Goal: Transaction & Acquisition: Book appointment/travel/reservation

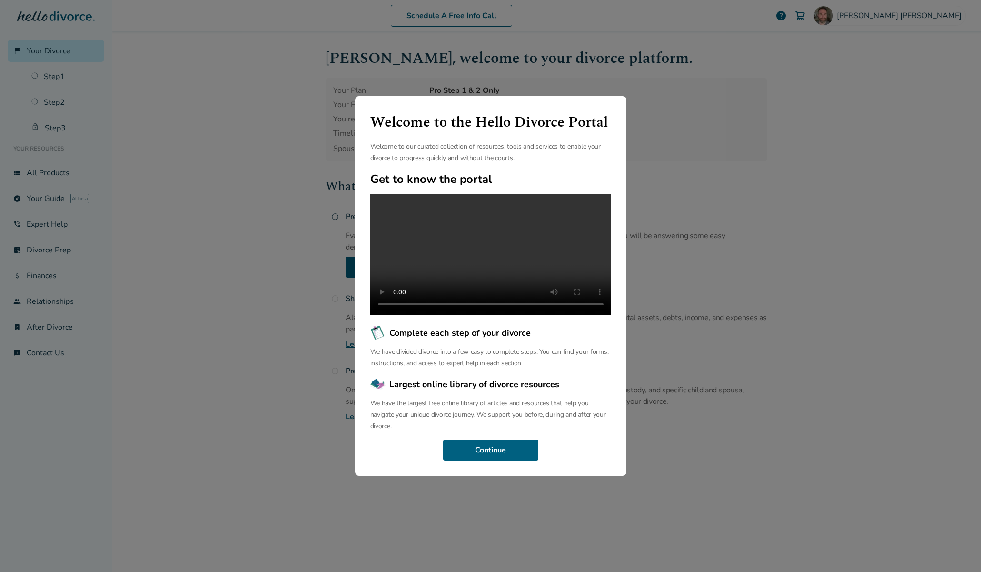
click at [660, 161] on div "Welcome to the Hello Divorce Portal Welcome to our curated collection of resour…" at bounding box center [490, 286] width 981 height 572
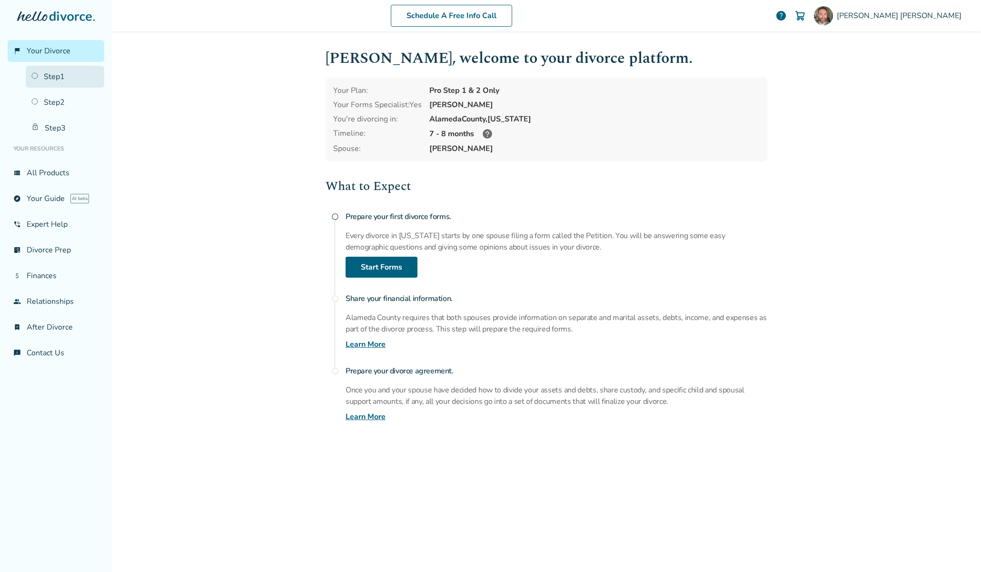
click at [59, 80] on link "Step 1" at bounding box center [65, 77] width 79 height 22
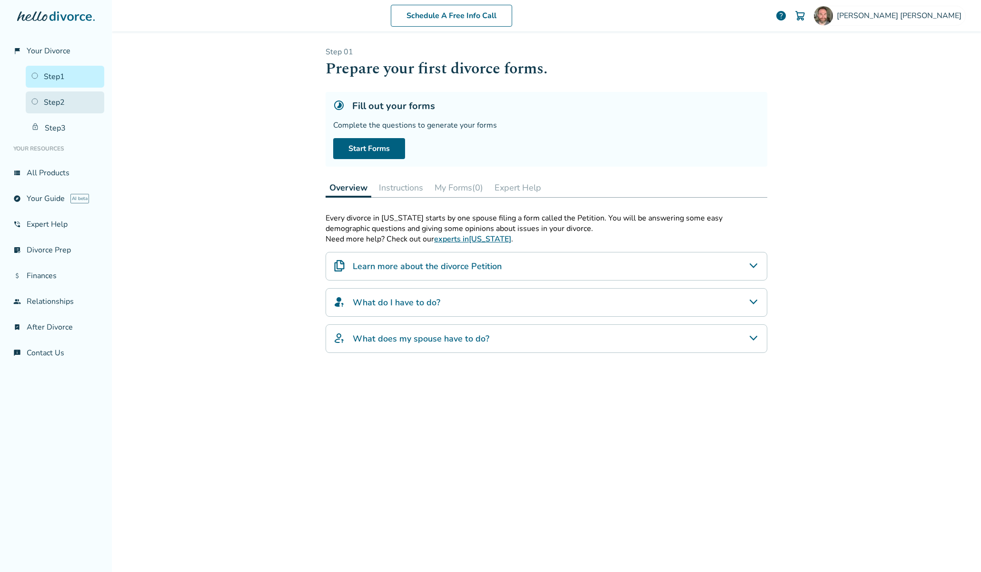
click at [60, 103] on link "Step 2" at bounding box center [65, 102] width 79 height 22
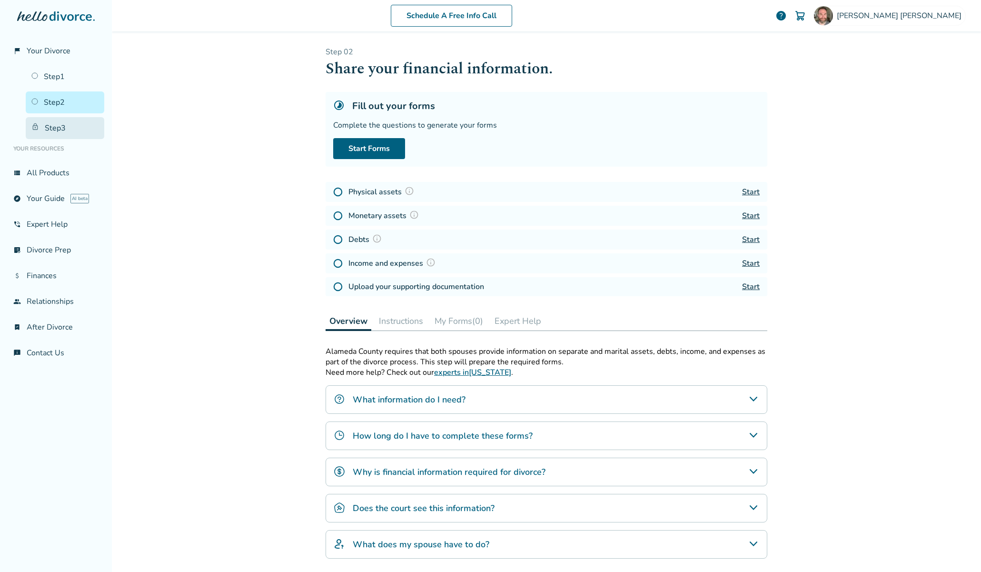
click at [58, 123] on link "Step 3" at bounding box center [65, 128] width 79 height 22
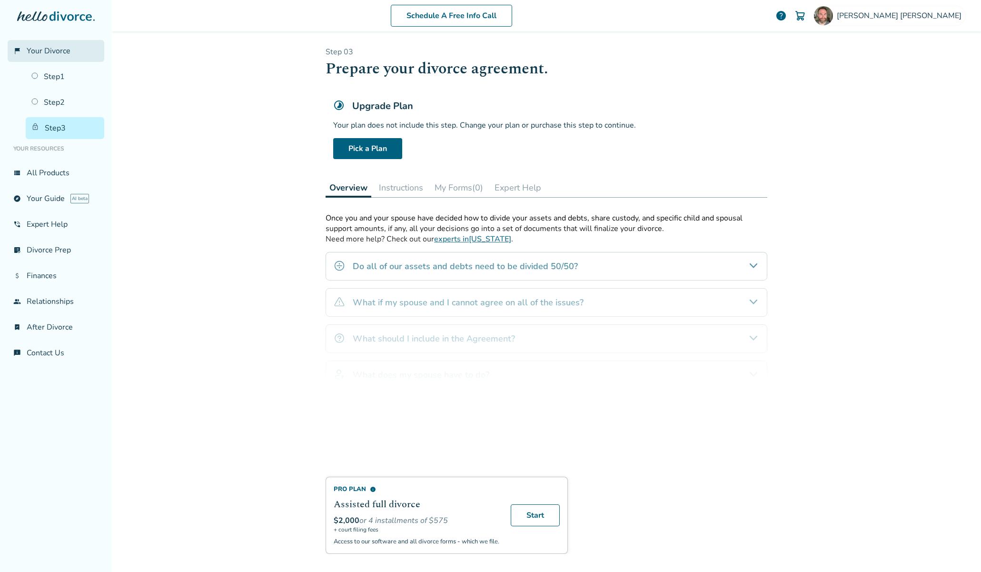
click at [56, 49] on span "Your Divorce" at bounding box center [49, 51] width 44 height 10
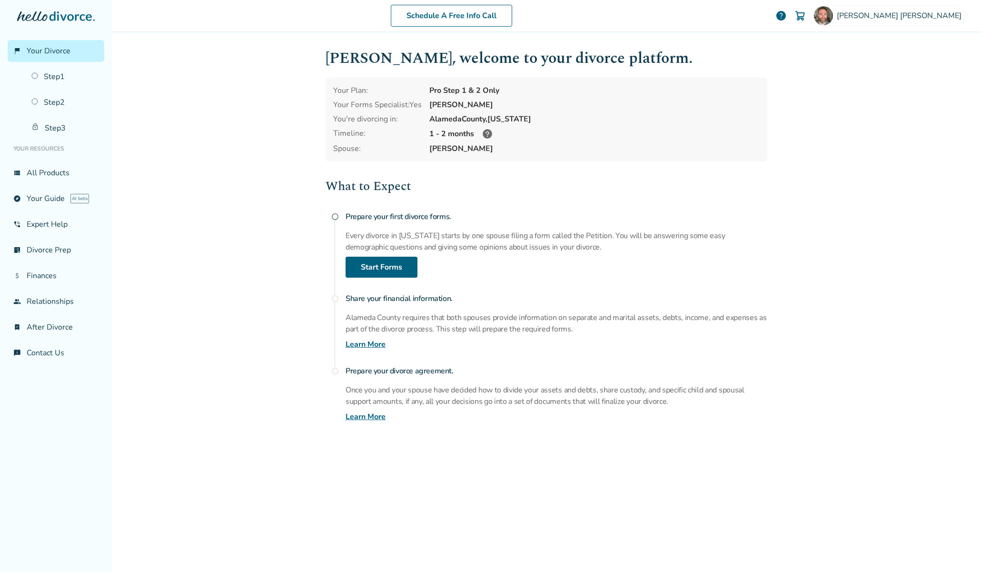
click at [56, 13] on icon at bounding box center [56, 16] width 78 height 10
click at [949, 9] on div "Jesse Arnold" at bounding box center [890, 16] width 152 height 20
click at [882, 151] on div "Sign Out Close" at bounding box center [902, 158] width 127 height 14
click at [865, 151] on button "Sign Out" at bounding box center [857, 158] width 36 height 14
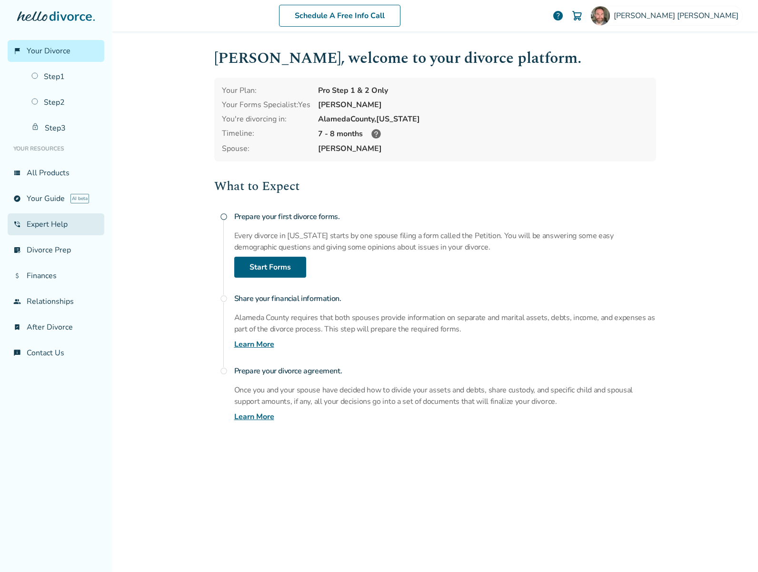
click at [46, 226] on link "phone_in_talk Expert Help" at bounding box center [56, 224] width 97 height 22
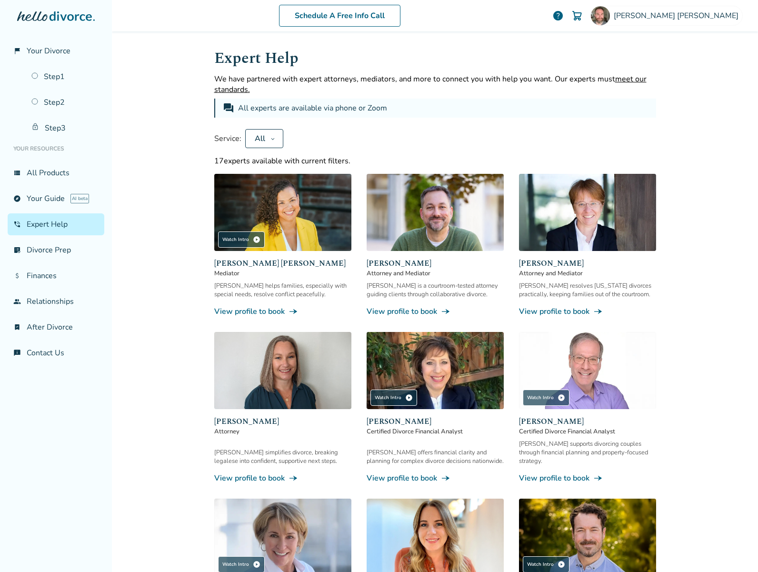
click at [417, 312] on link "View profile to book line_end_arrow_notch" at bounding box center [435, 311] width 137 height 10
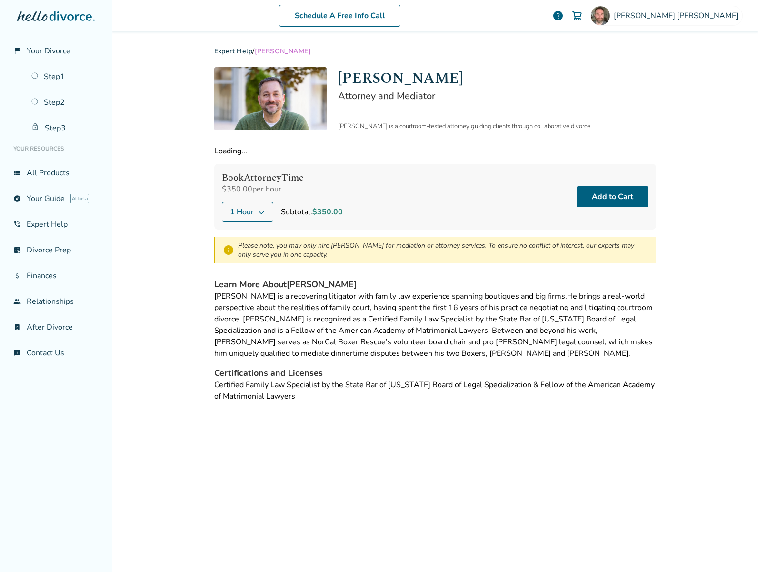
click at [252, 210] on span "1 Hour" at bounding box center [242, 211] width 24 height 11
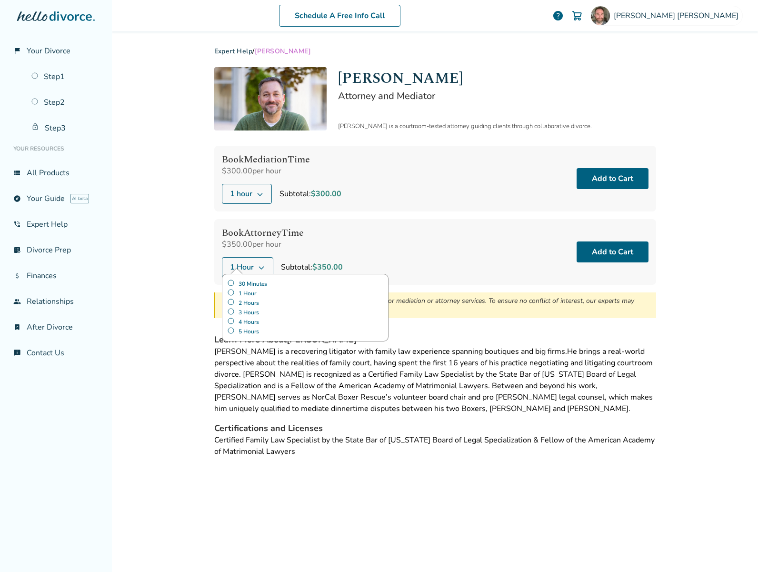
click at [247, 283] on label "30 Minutes" at bounding box center [305, 284] width 156 height 10
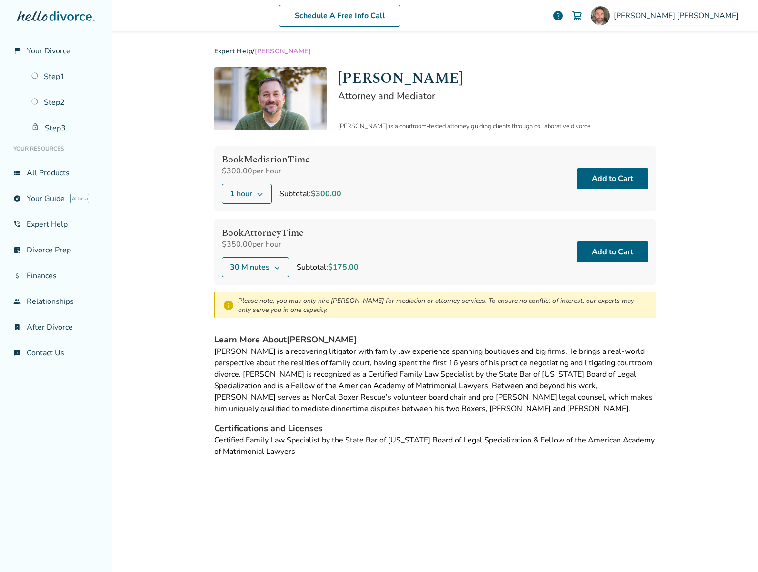
click at [179, 278] on div "Schedule A Free Info Call Jesse Arnold help Schedule A Free Call Jesse Arnold j…" at bounding box center [435, 286] width 646 height 572
click at [620, 252] on button "Add to Cart" at bounding box center [613, 251] width 72 height 21
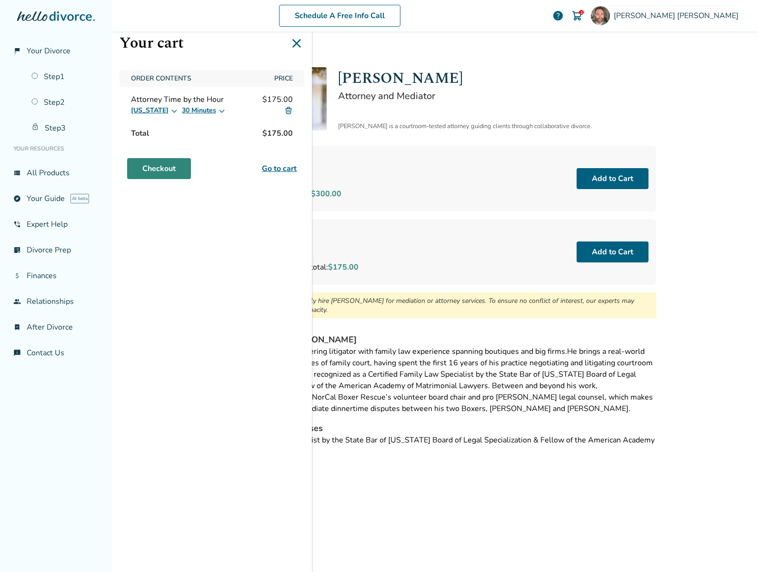
click at [168, 169] on link "Checkout" at bounding box center [159, 168] width 64 height 21
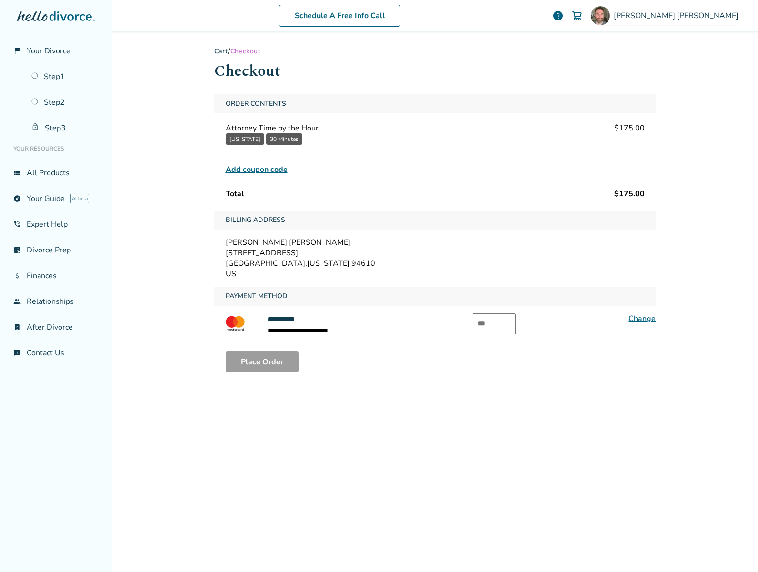
click at [498, 324] on input "text" at bounding box center [494, 323] width 43 height 21
type input "***"
click at [436, 396] on div "**********" at bounding box center [435, 300] width 457 height 538
click at [286, 363] on button "Place Order" at bounding box center [262, 361] width 73 height 21
